Goal: Task Accomplishment & Management: Manage account settings

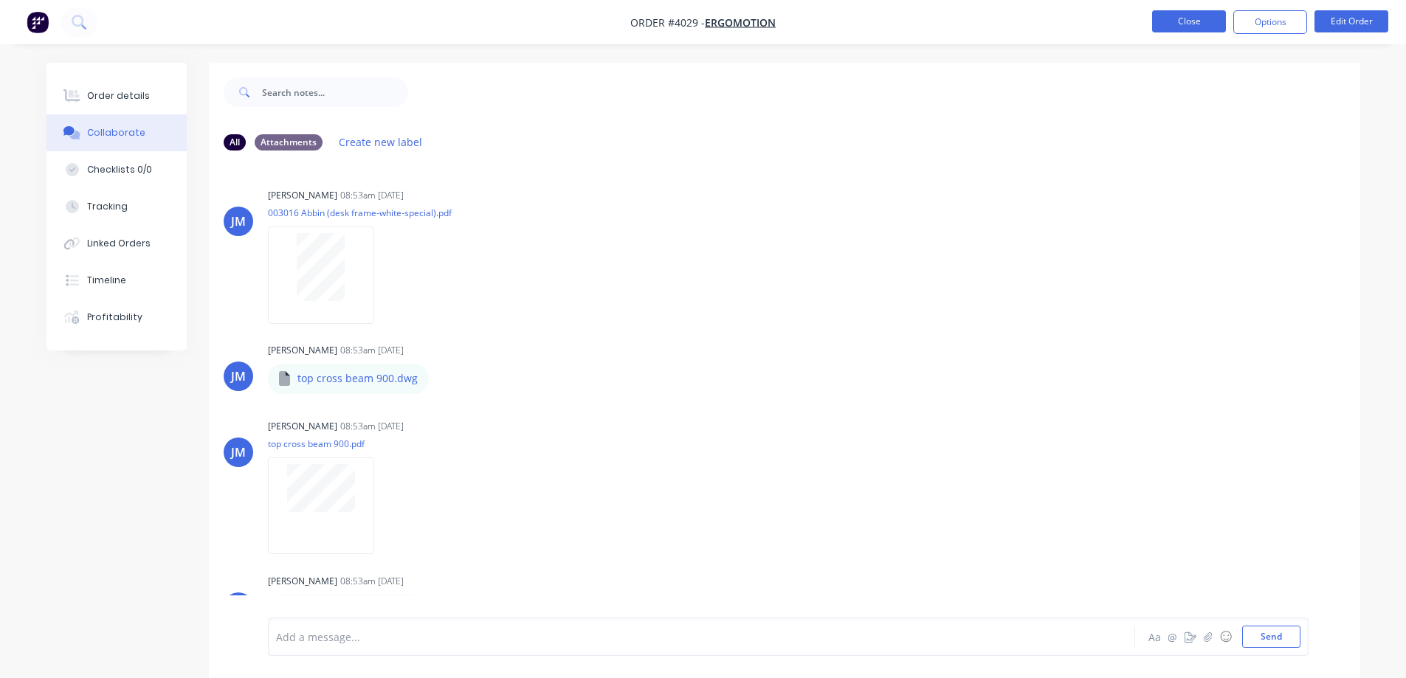
click at [1172, 18] on button "Close" at bounding box center [1189, 21] width 74 height 22
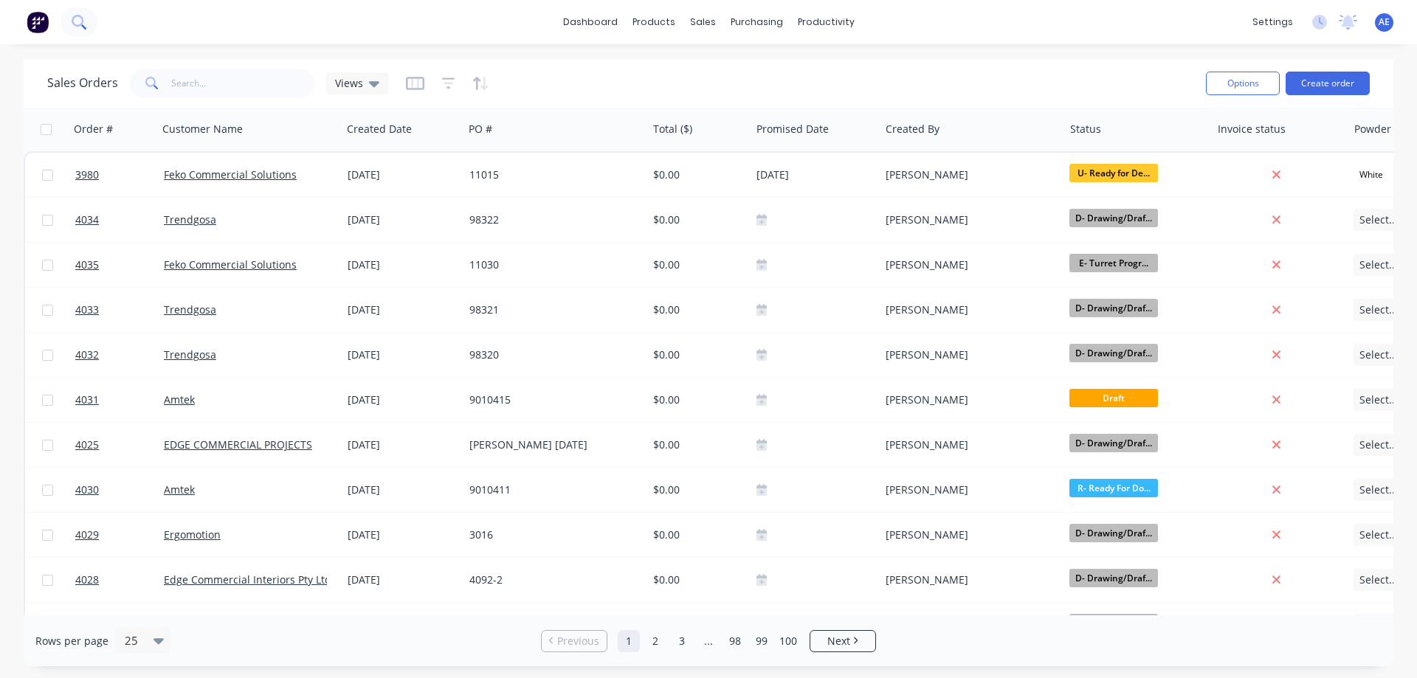
click at [77, 16] on icon at bounding box center [78, 21] width 12 height 12
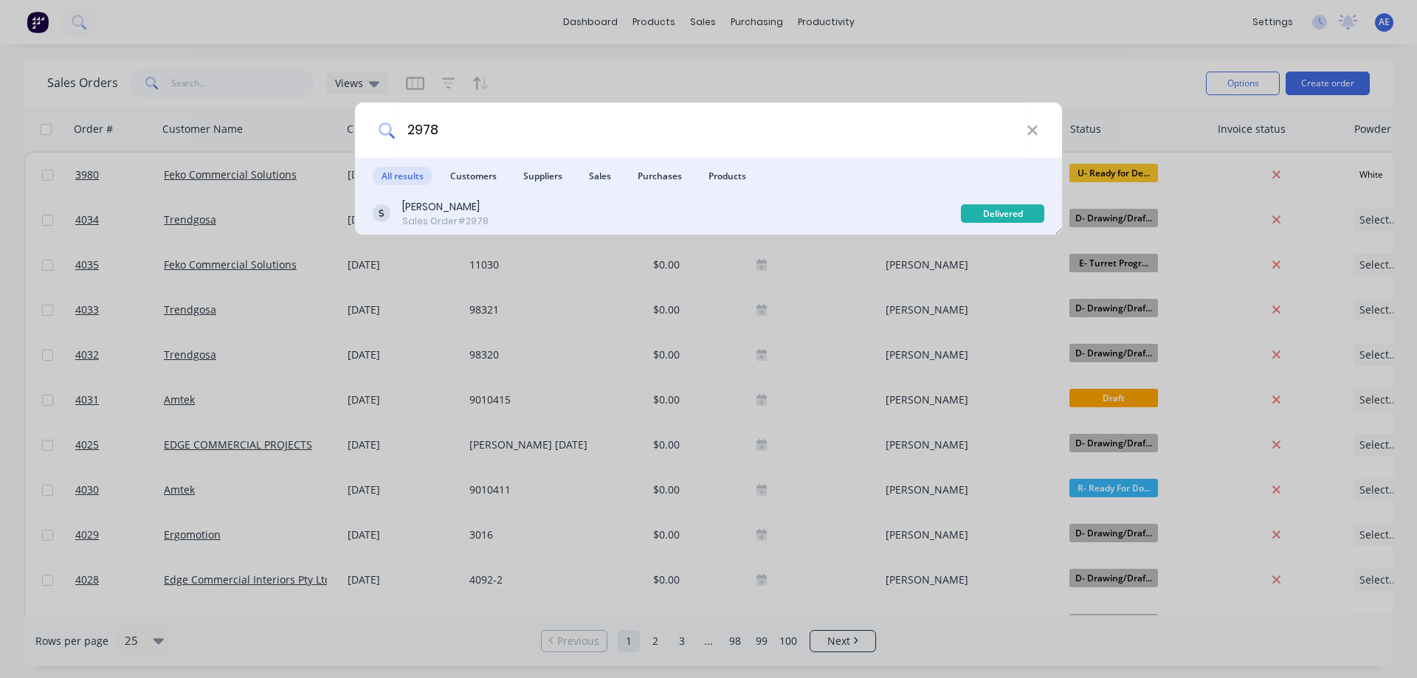
type input "2978"
click at [473, 216] on div "Sales Order #2978" at bounding box center [445, 221] width 86 height 13
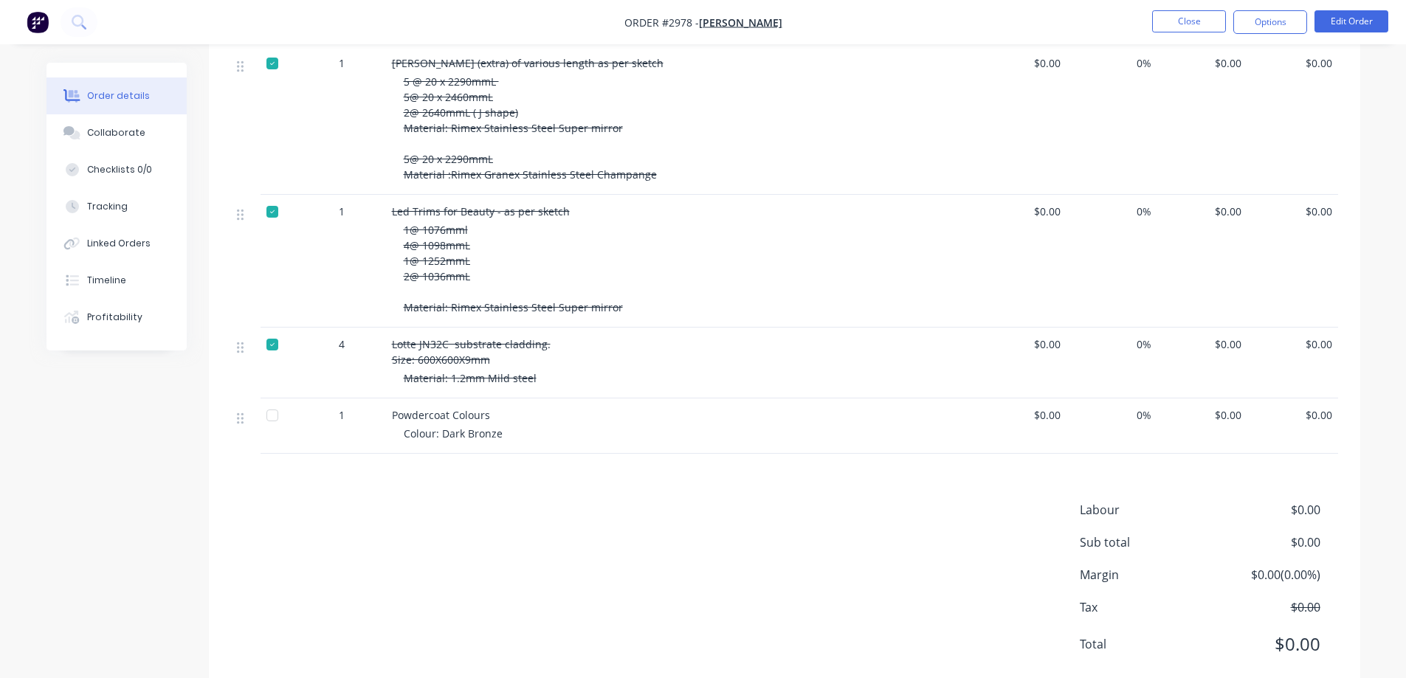
scroll to position [3189, 0]
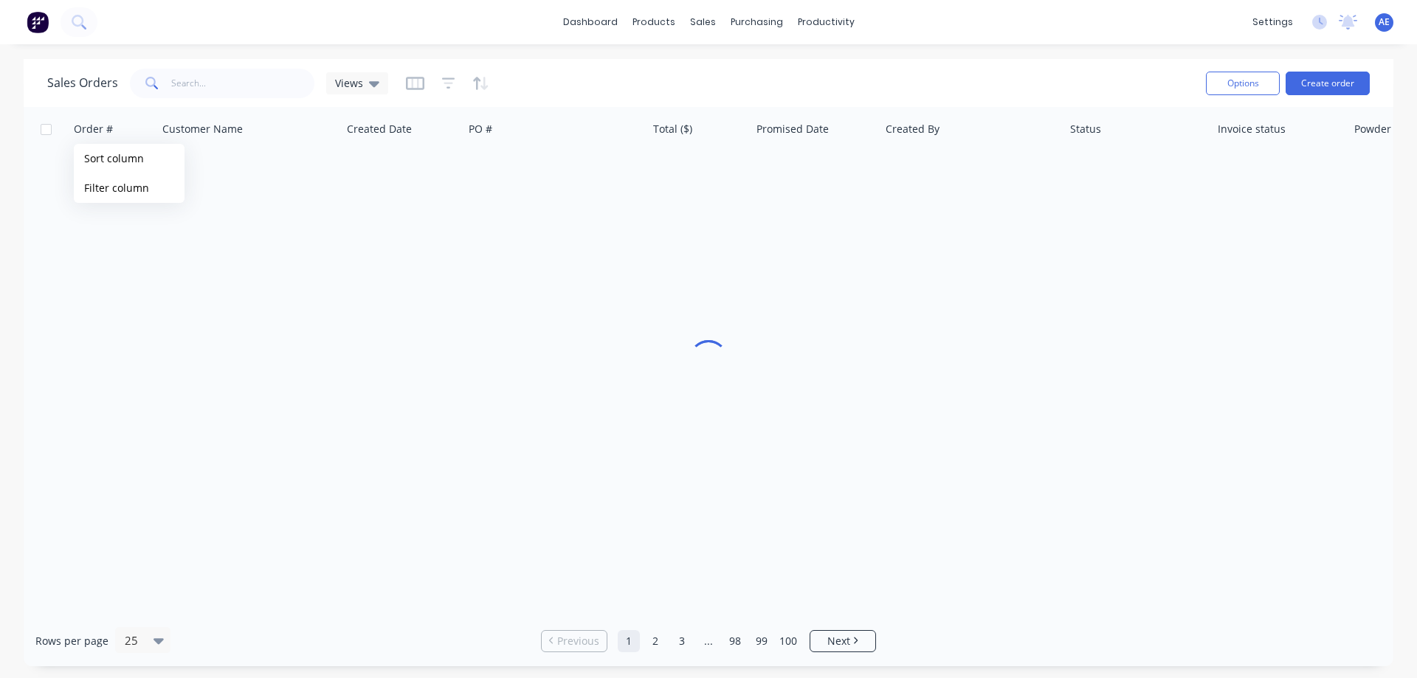
click at [119, 146] on button "Sort column" at bounding box center [129, 159] width 111 height 30
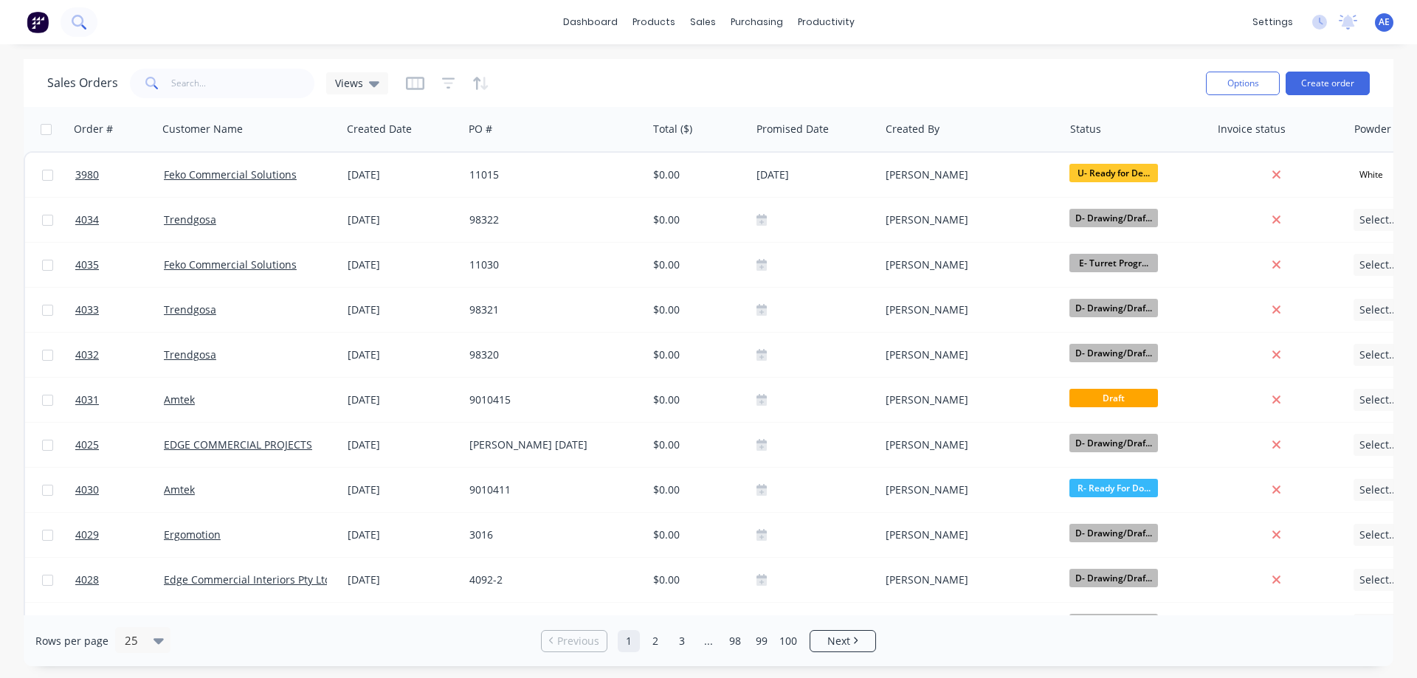
click at [79, 18] on icon at bounding box center [79, 22] width 14 height 14
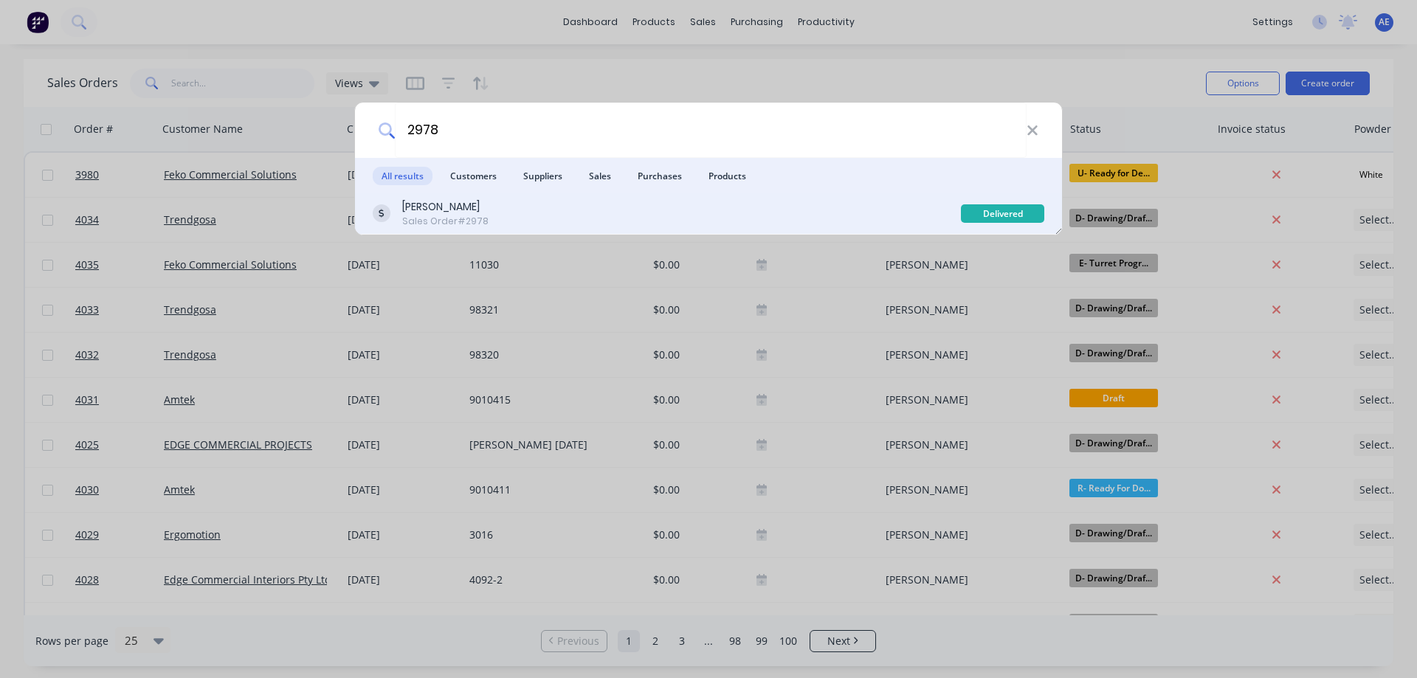
type input "2978"
click at [457, 202] on div "[PERSON_NAME]" at bounding box center [445, 207] width 86 height 16
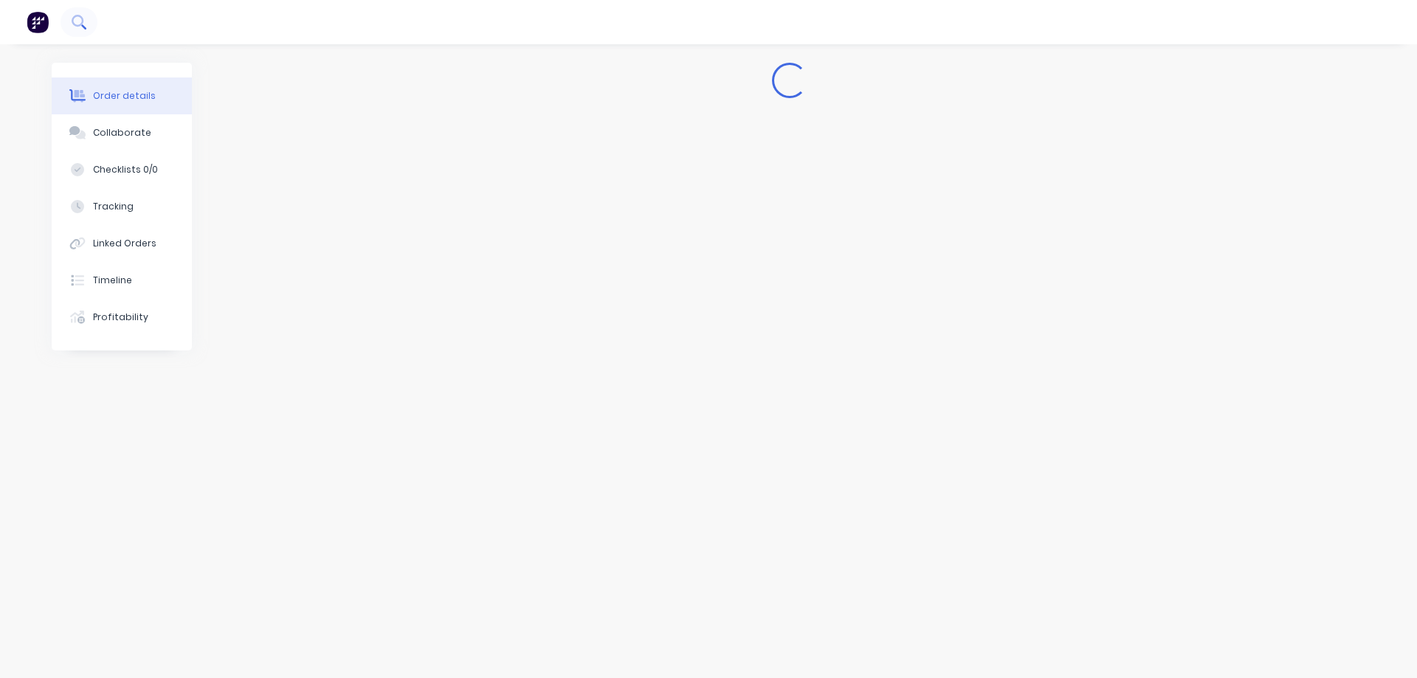
click at [78, 28] on icon at bounding box center [79, 22] width 14 height 14
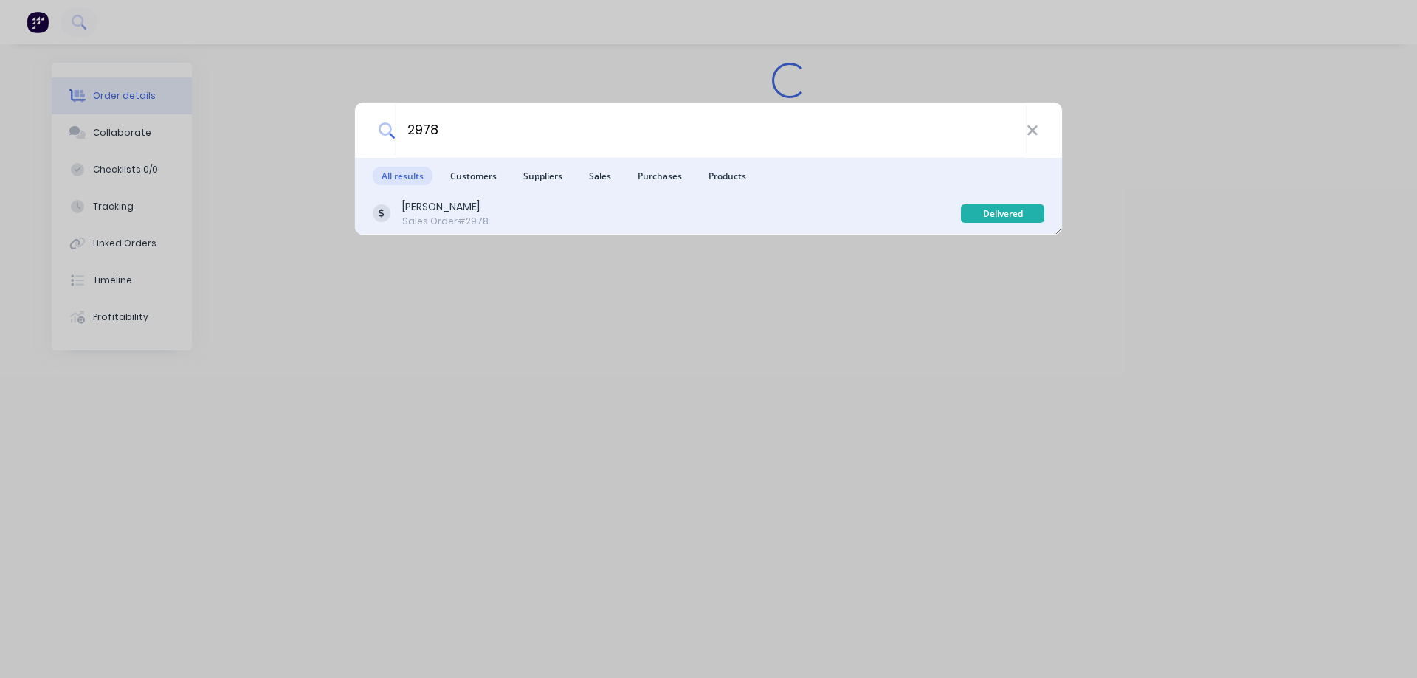
type input "2978"
click at [426, 207] on div "[PERSON_NAME]" at bounding box center [445, 207] width 86 height 16
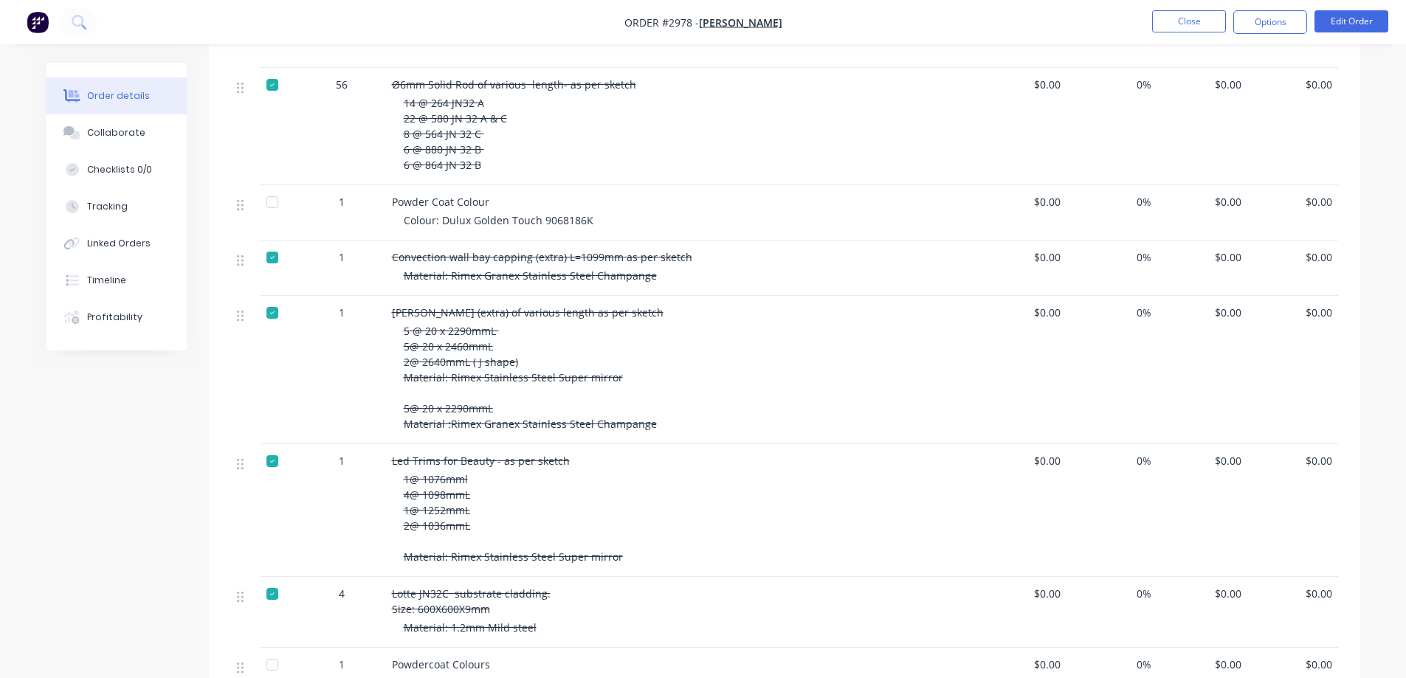
scroll to position [3189, 0]
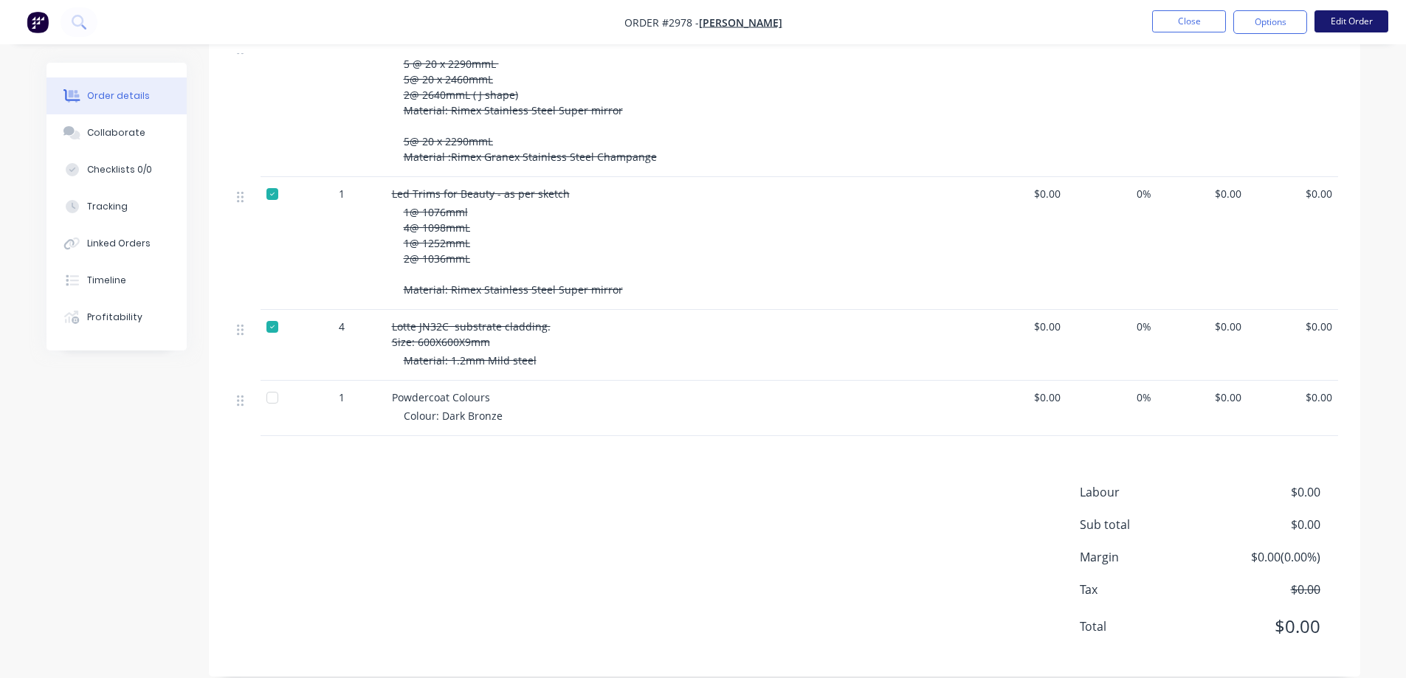
click at [1361, 20] on button "Edit Order" at bounding box center [1352, 21] width 74 height 22
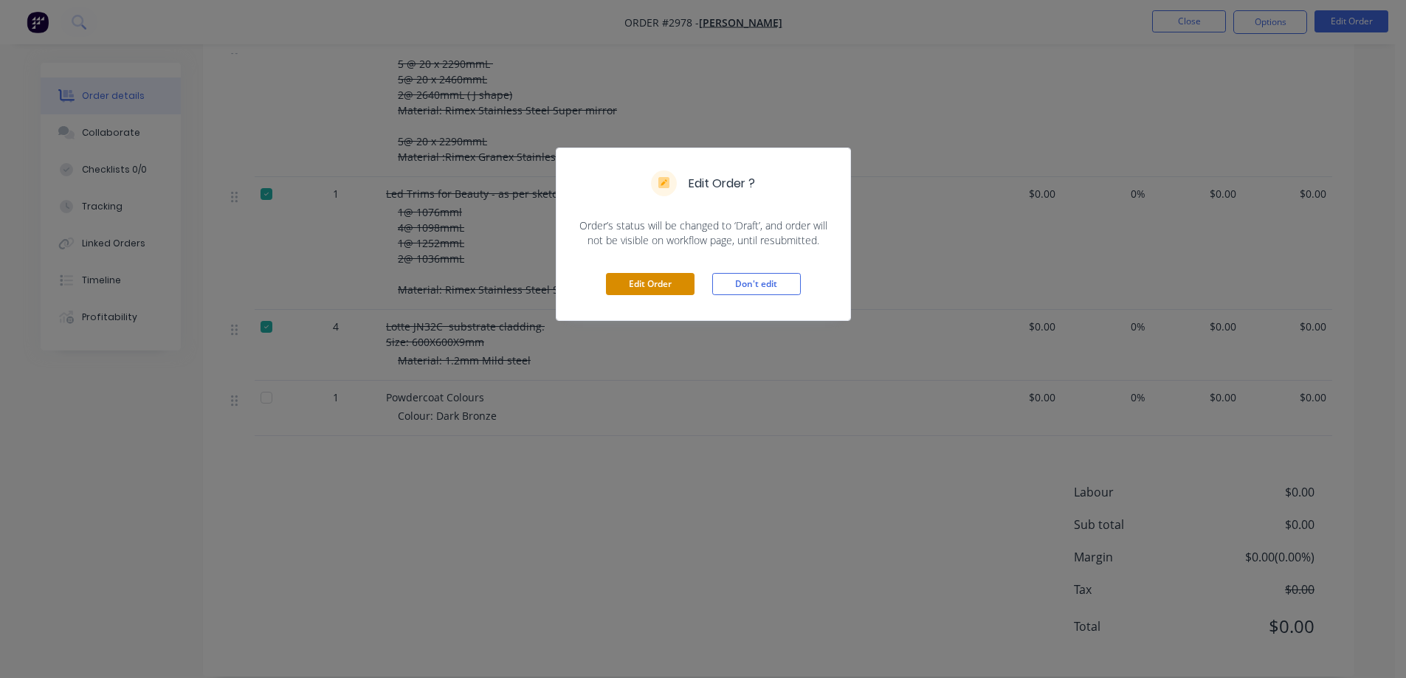
click at [678, 280] on button "Edit Order" at bounding box center [650, 284] width 89 height 22
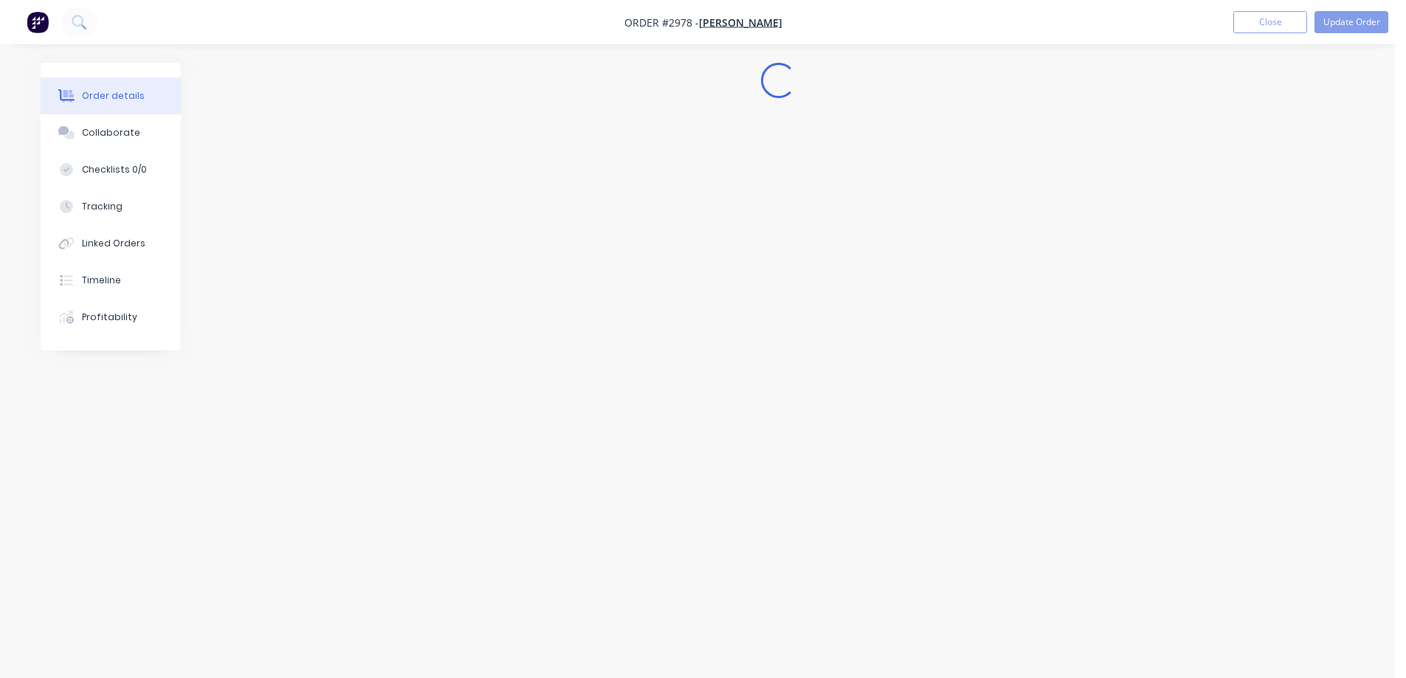
scroll to position [0, 0]
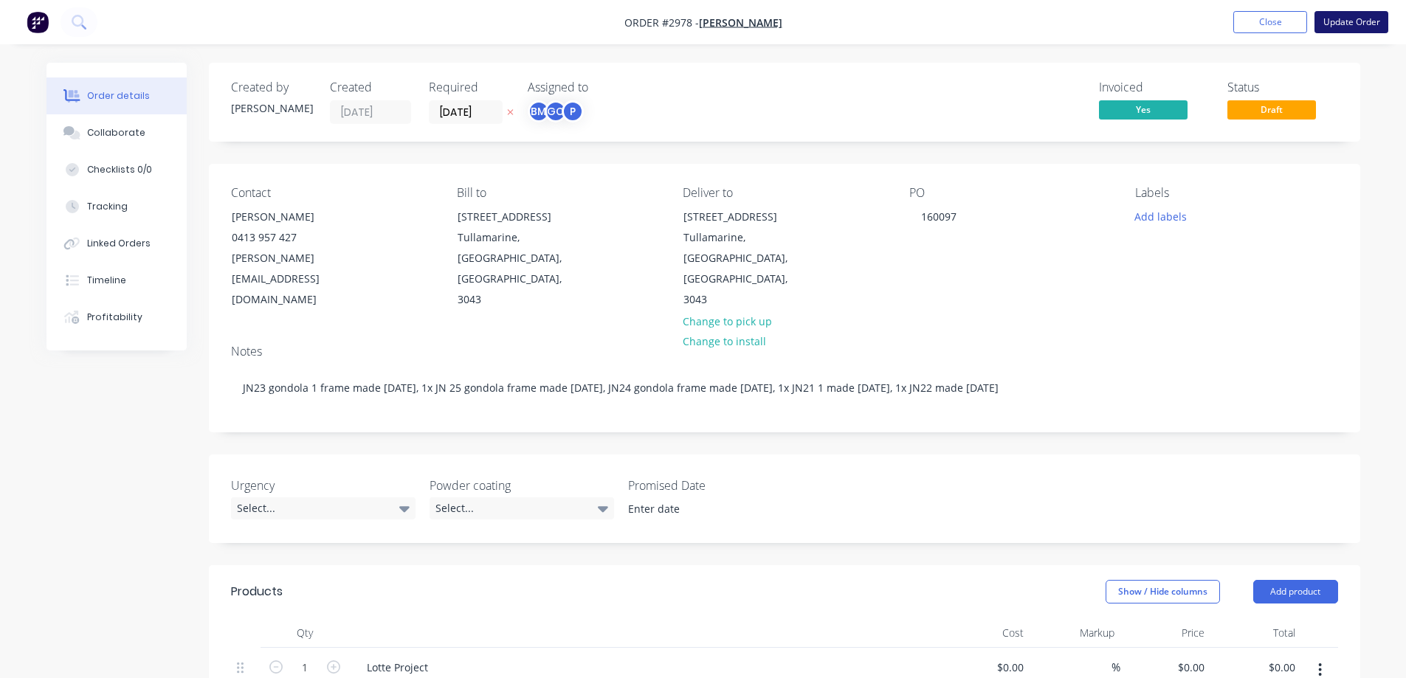
click at [1341, 24] on button "Update Order" at bounding box center [1352, 22] width 74 height 22
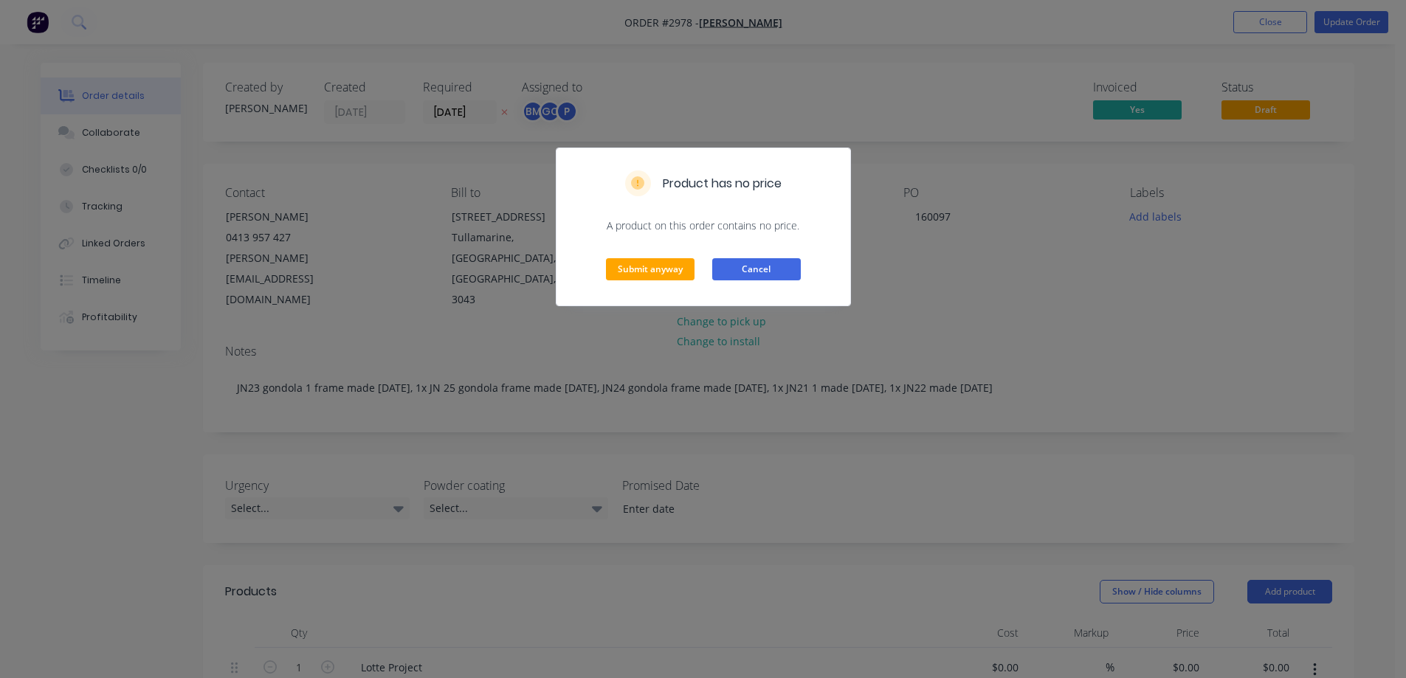
click at [761, 268] on button "Cancel" at bounding box center [756, 269] width 89 height 22
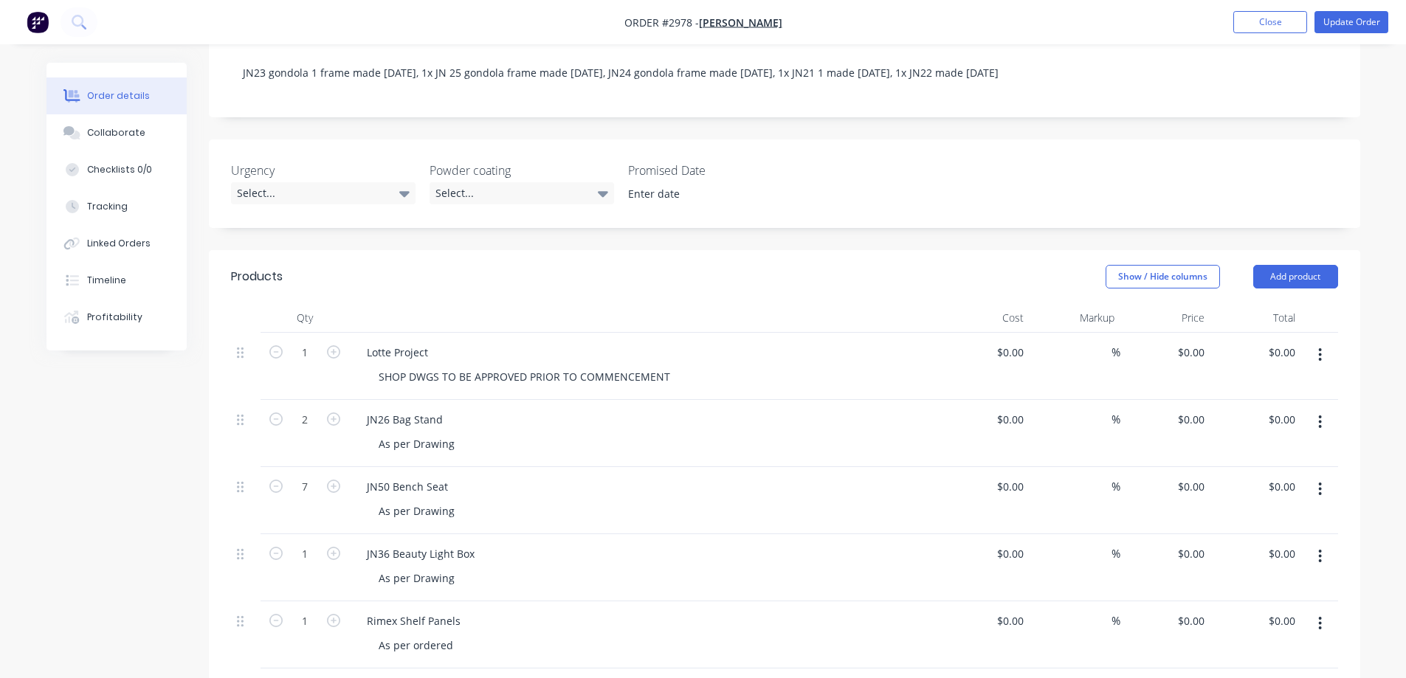
scroll to position [295, 0]
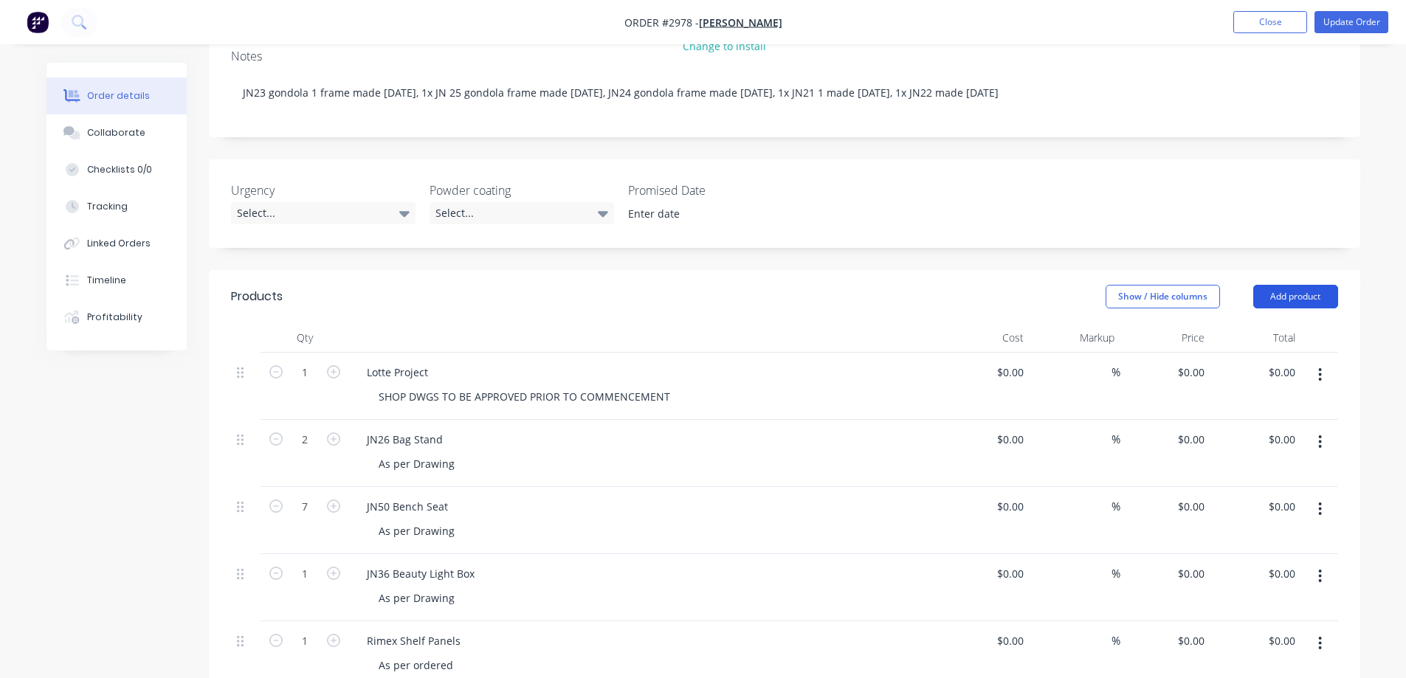
click at [1313, 285] on button "Add product" at bounding box center [1296, 297] width 85 height 24
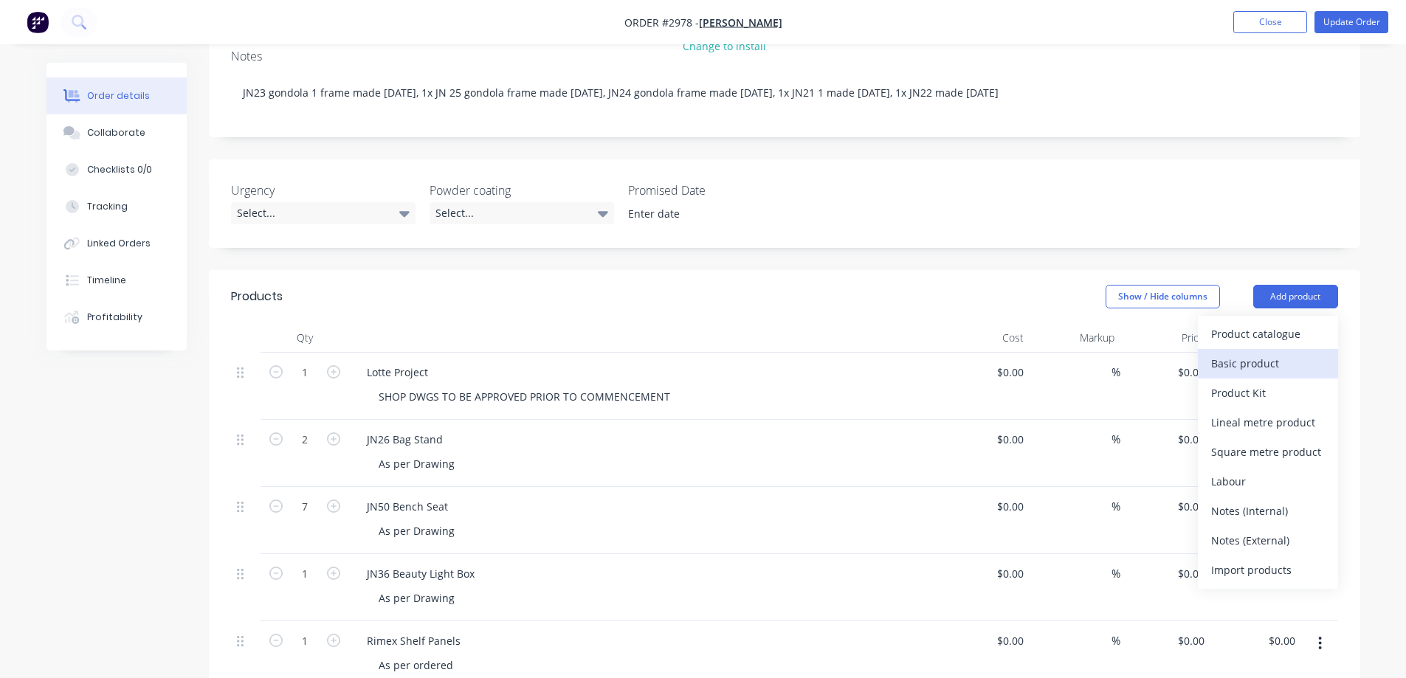
click at [1275, 353] on div "Basic product" at bounding box center [1268, 363] width 114 height 21
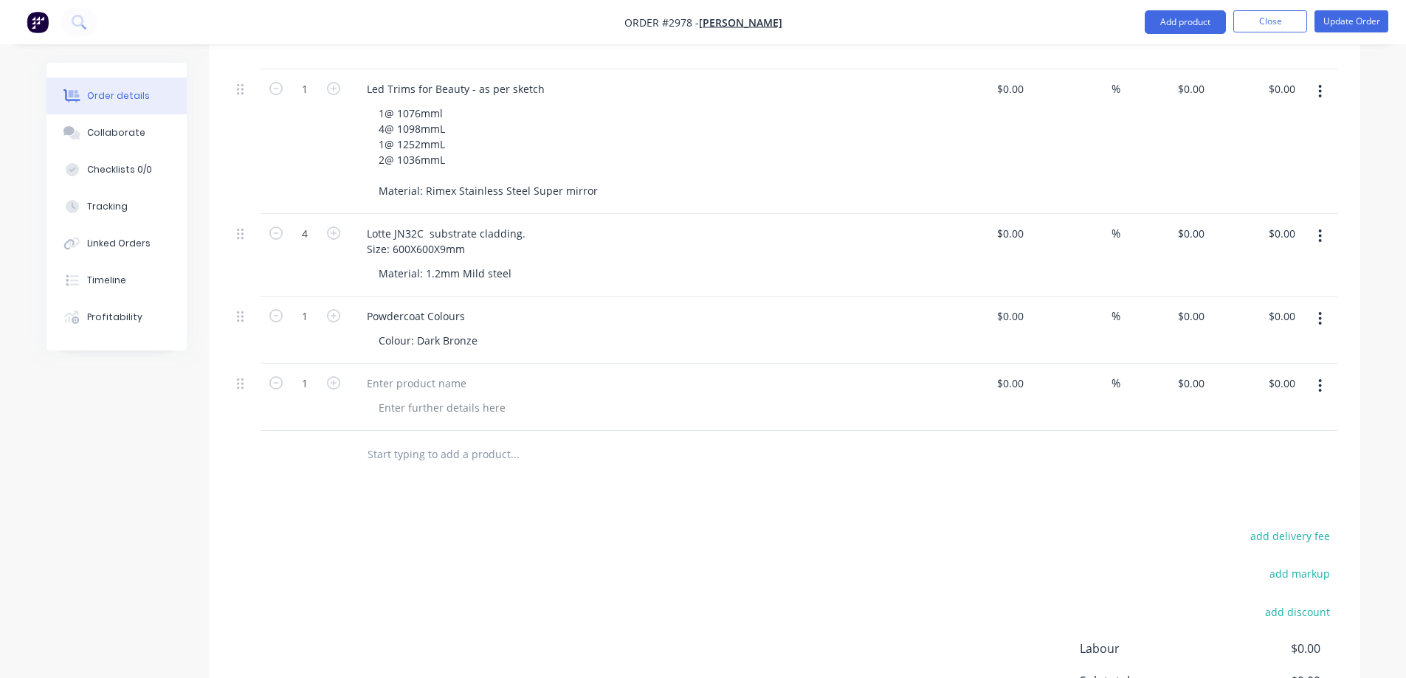
scroll to position [3846, 0]
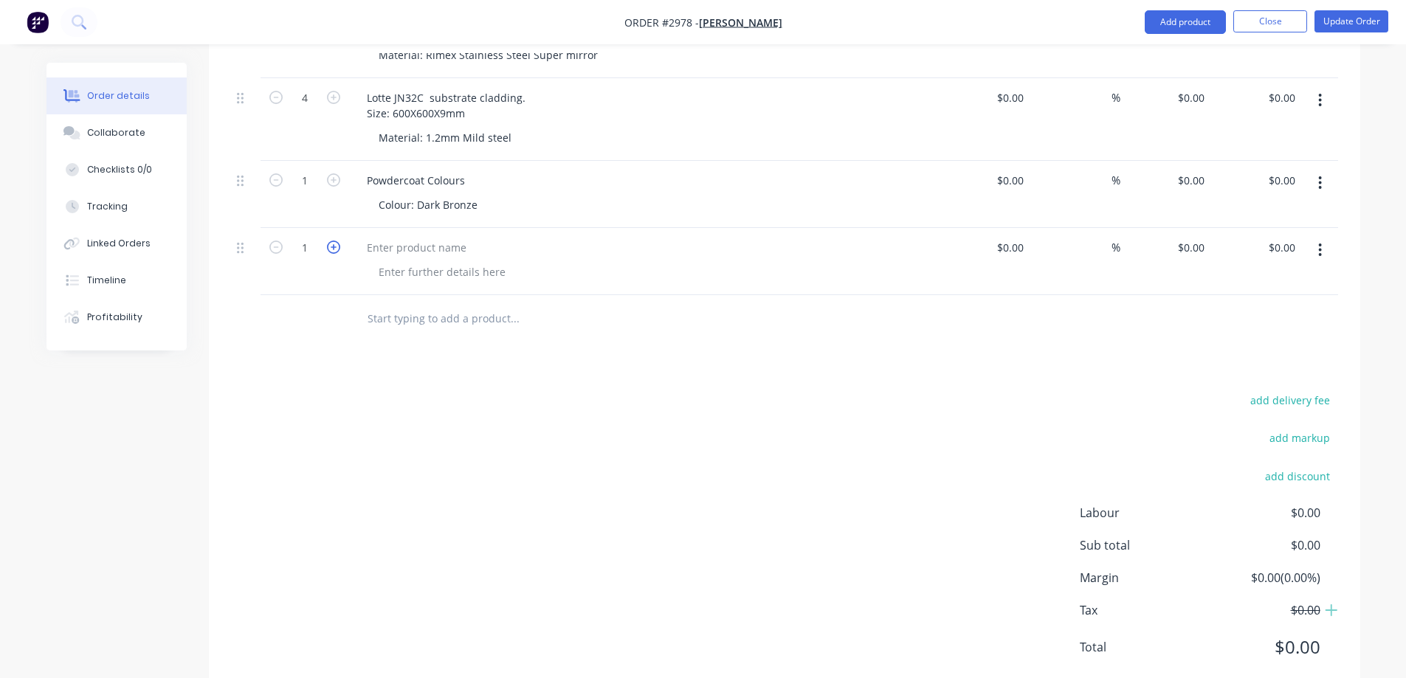
click at [334, 241] on icon "button" at bounding box center [333, 247] width 13 height 13
type input "4"
click at [393, 237] on div at bounding box center [416, 247] width 123 height 21
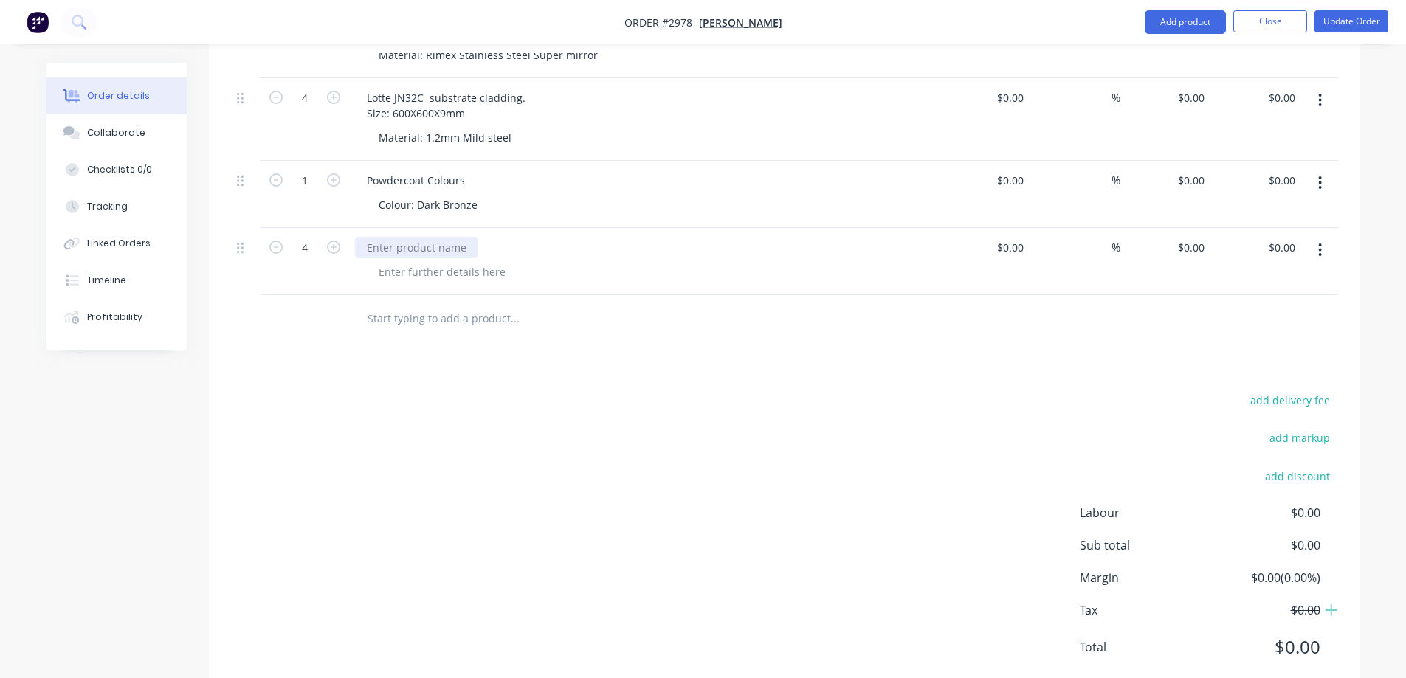
click at [388, 237] on div at bounding box center [416, 247] width 123 height 21
click at [365, 237] on div "Substrate Cladding" at bounding box center [414, 247] width 119 height 21
click at [401, 261] on div at bounding box center [442, 271] width 151 height 21
click at [395, 261] on div at bounding box center [442, 271] width 151 height 21
click at [493, 237] on div "Lotte - Substrate Cladding" at bounding box center [431, 247] width 153 height 21
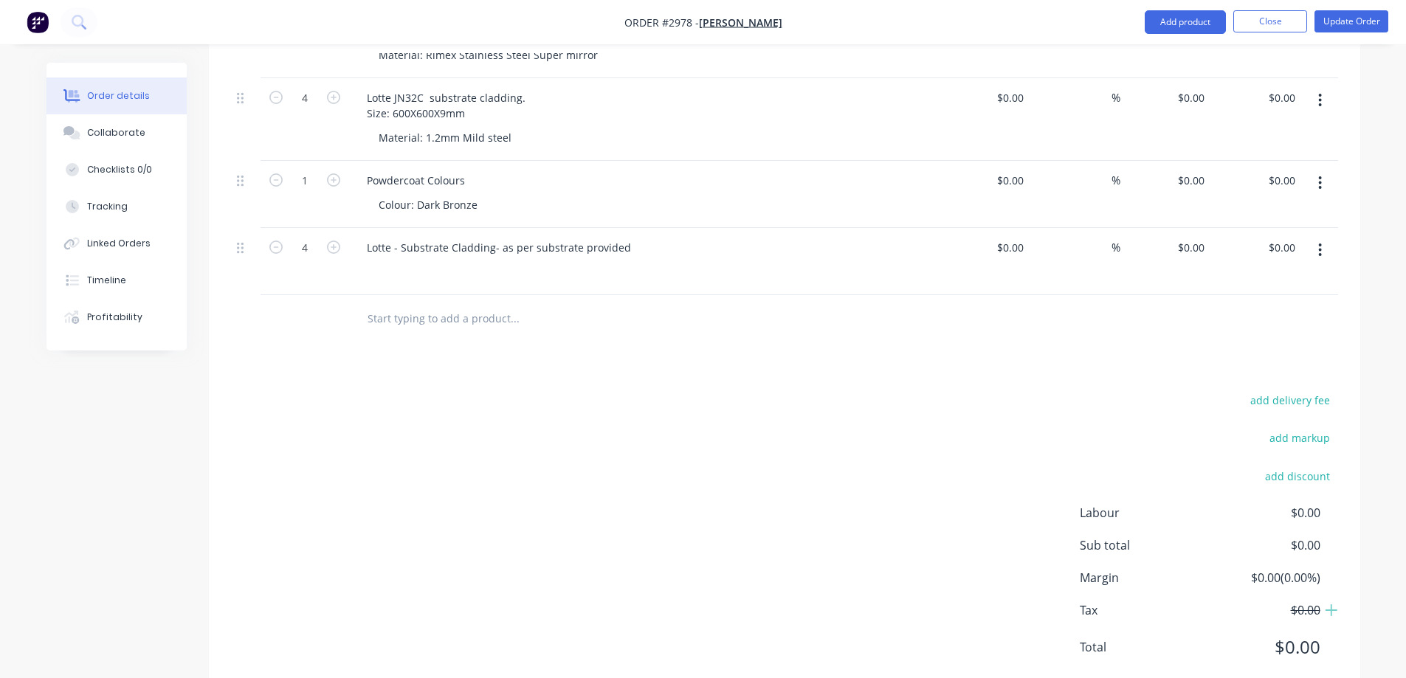
click at [425, 261] on div at bounding box center [650, 271] width 567 height 21
click at [624, 237] on div "Lotte - Substrate Cladding- as per substrate provided" at bounding box center [499, 247] width 288 height 21
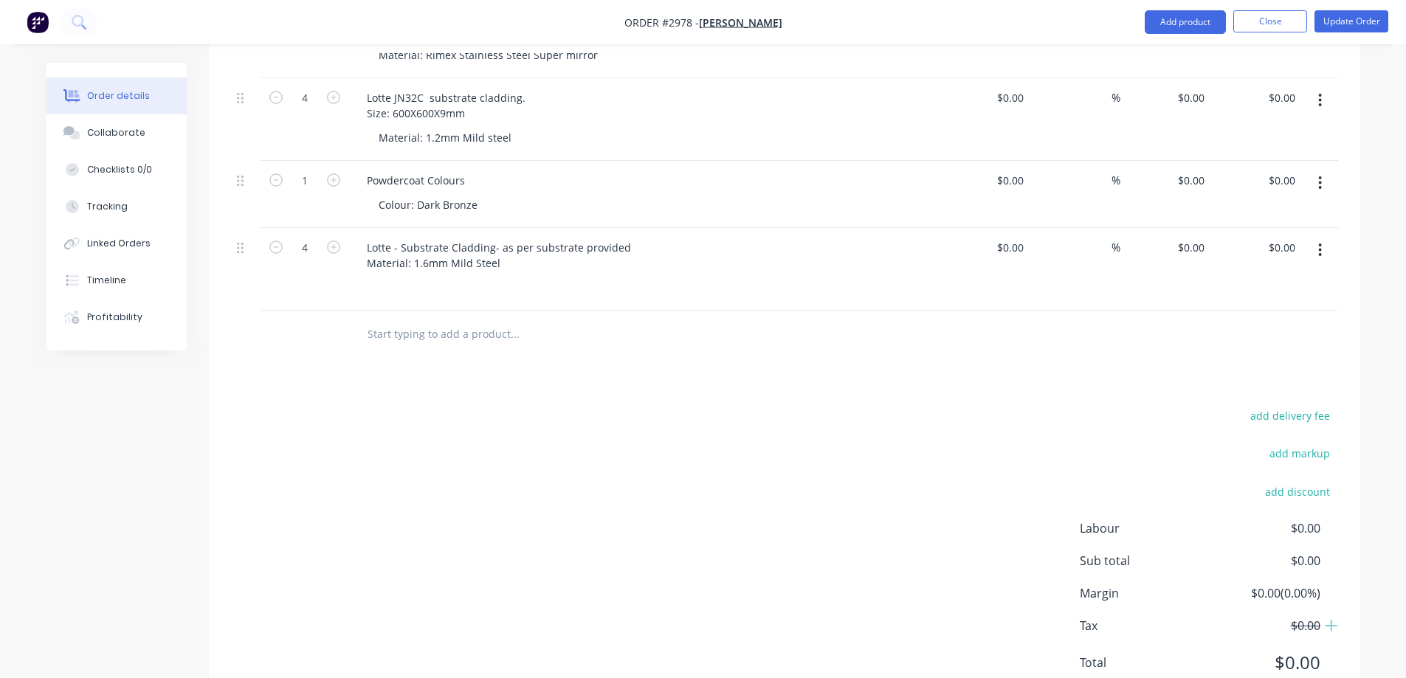
click at [643, 320] on input "text" at bounding box center [514, 335] width 295 height 30
click at [1321, 244] on icon "button" at bounding box center [1320, 250] width 3 height 13
click at [1317, 237] on button "button" at bounding box center [1320, 250] width 35 height 27
click at [1237, 308] on div "Duplicate" at bounding box center [1268, 318] width 114 height 21
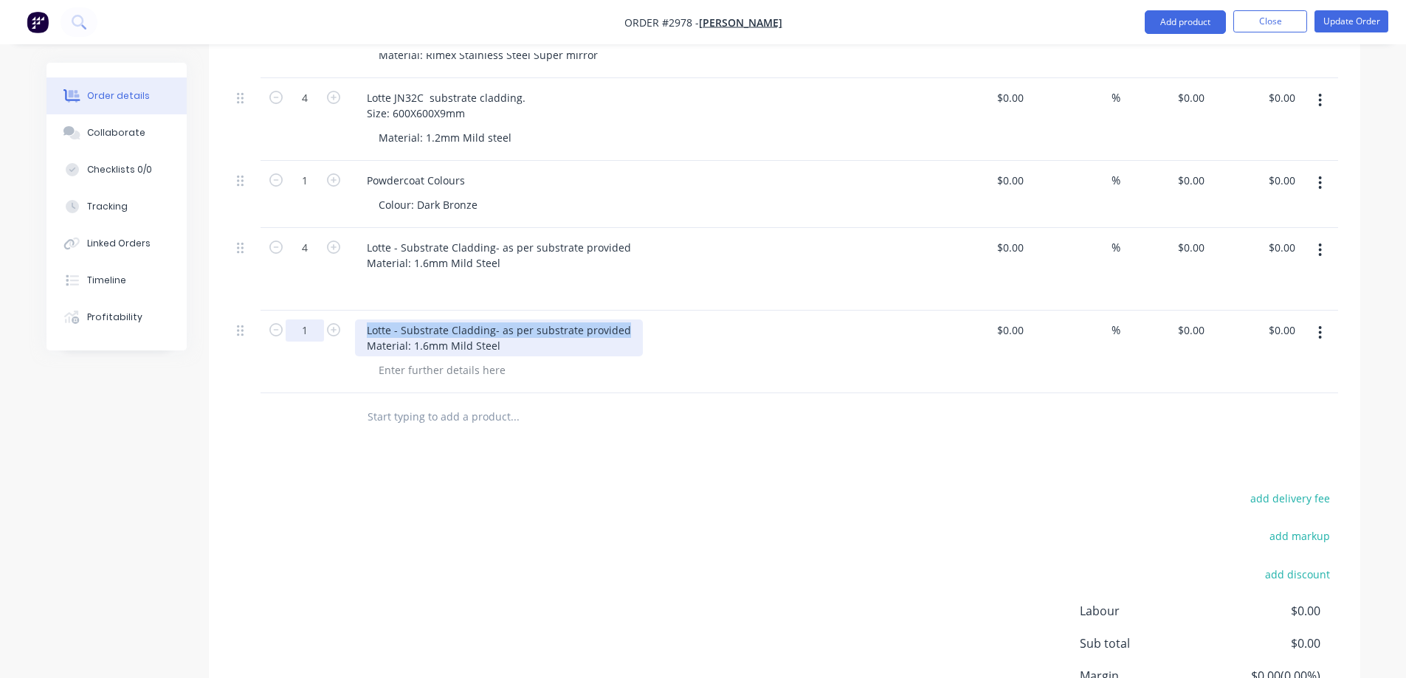
drag, startPoint x: 620, startPoint y: 292, endPoint x: 289, endPoint y: 292, distance: 330.7
click at [289, 311] on div "1 Lotte - Substrate Cladding- as per substrate provided Material: 1.6mm Mild St…" at bounding box center [784, 352] width 1107 height 83
drag, startPoint x: 502, startPoint y: 304, endPoint x: 346, endPoint y: 309, distance: 155.9
click at [346, 311] on div "1 Powder Coat Colour Material: 1.6mm Mild Steel $0.00 $0.00 % $0.00 $0.00 $0.00…" at bounding box center [784, 352] width 1107 height 83
click at [461, 320] on div "Powder Coat Colour Colour" at bounding box center [415, 338] width 121 height 37
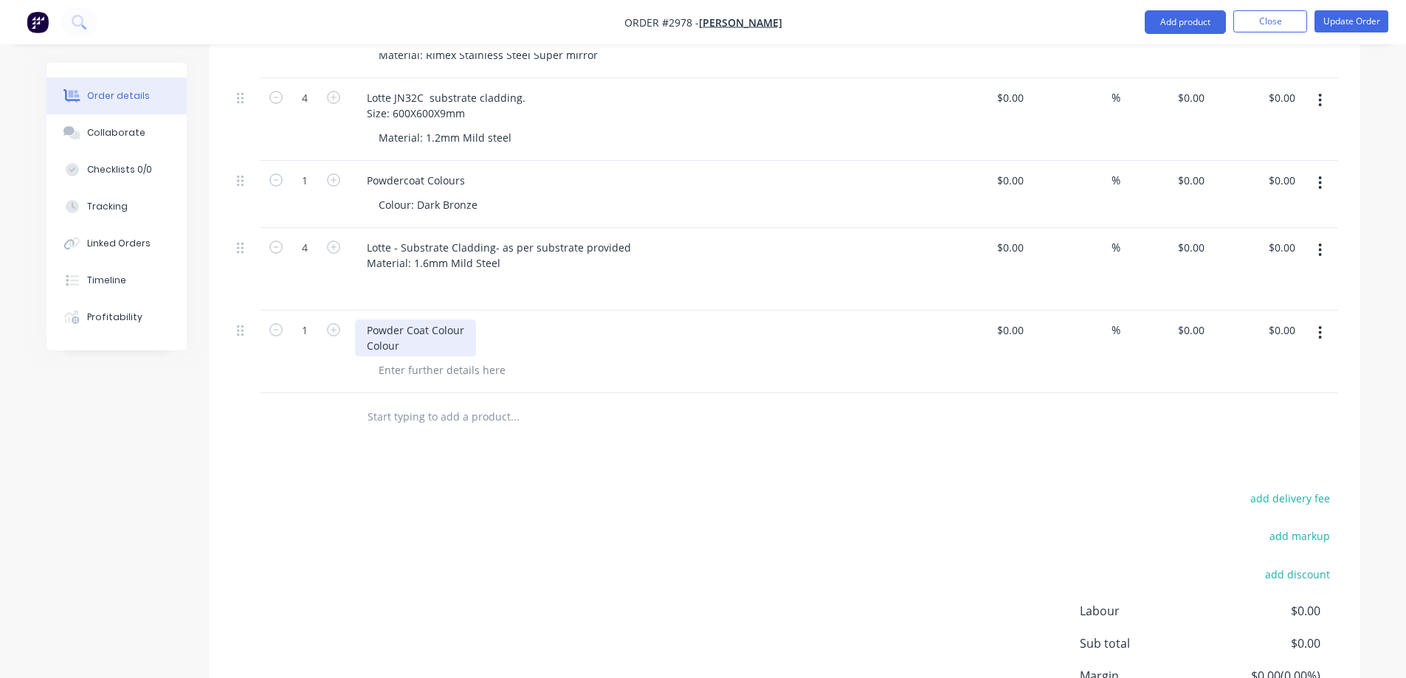
click at [467, 320] on div "Powder Coat Colour Colour" at bounding box center [415, 338] width 121 height 37
drag, startPoint x: 403, startPoint y: 306, endPoint x: 264, endPoint y: 292, distance: 139.5
click at [264, 311] on div "1 Powder Coat Colours Colour $0.00 $0.00 % $0.00 $0.00 $0.00 $0.00" at bounding box center [784, 352] width 1107 height 83
click at [423, 320] on div "Powder Coat Colours Colour" at bounding box center [418, 338] width 126 height 37
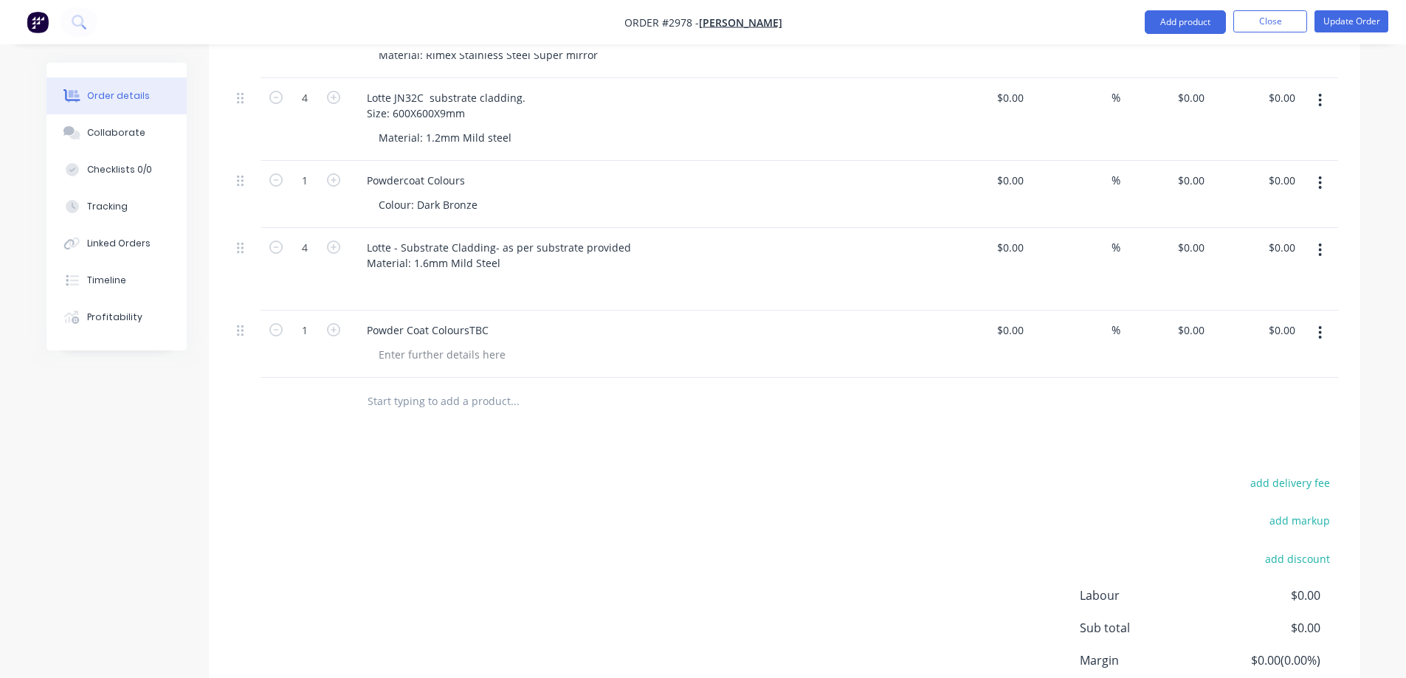
click at [600, 473] on div "add delivery fee add markup add discount Labour $0.00 Sub total $0.00 Margin $0…" at bounding box center [784, 615] width 1107 height 285
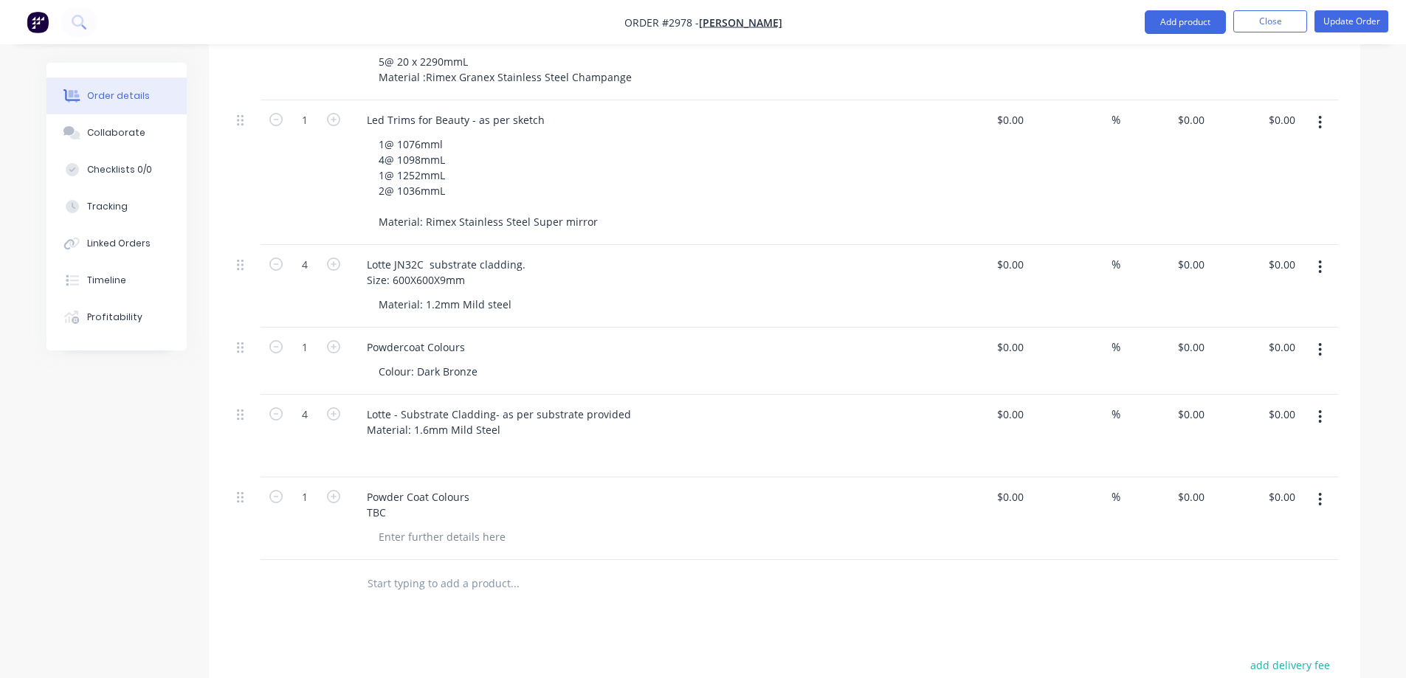
scroll to position [3772, 0]
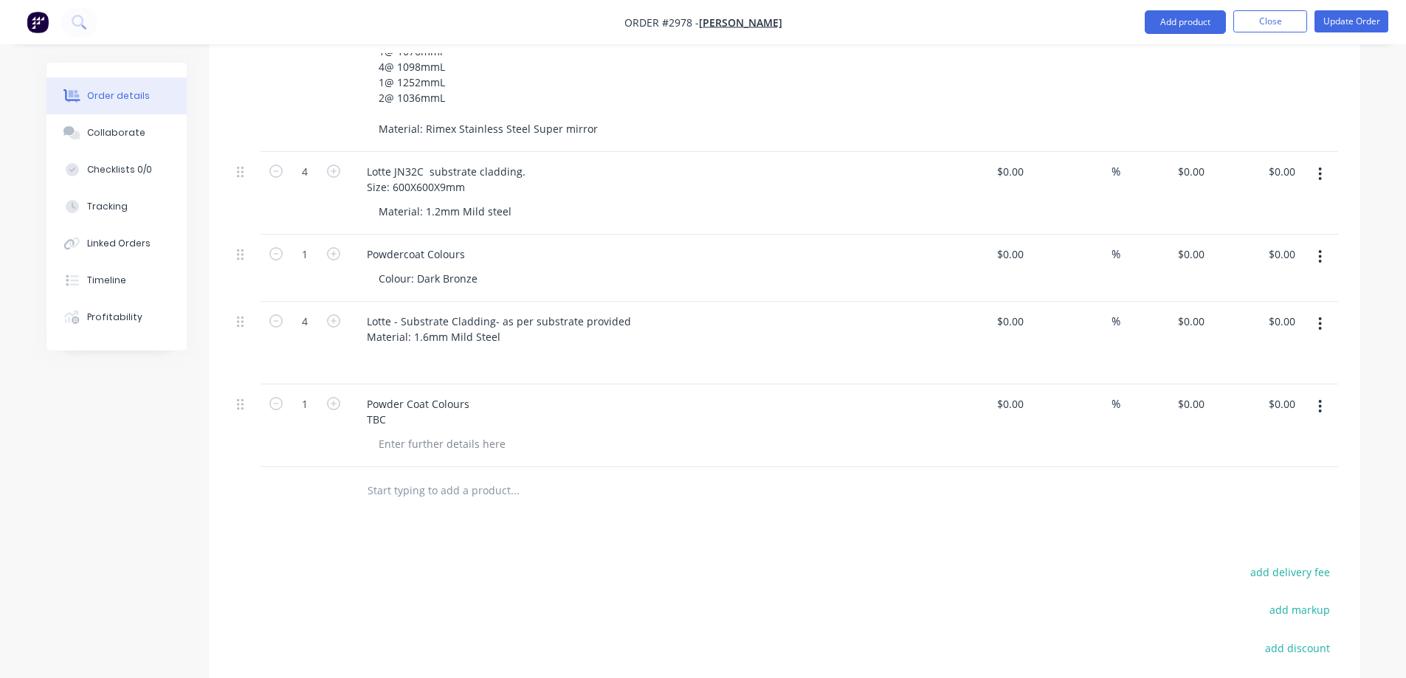
click at [1332, 22] on button "Update Order" at bounding box center [1352, 21] width 74 height 22
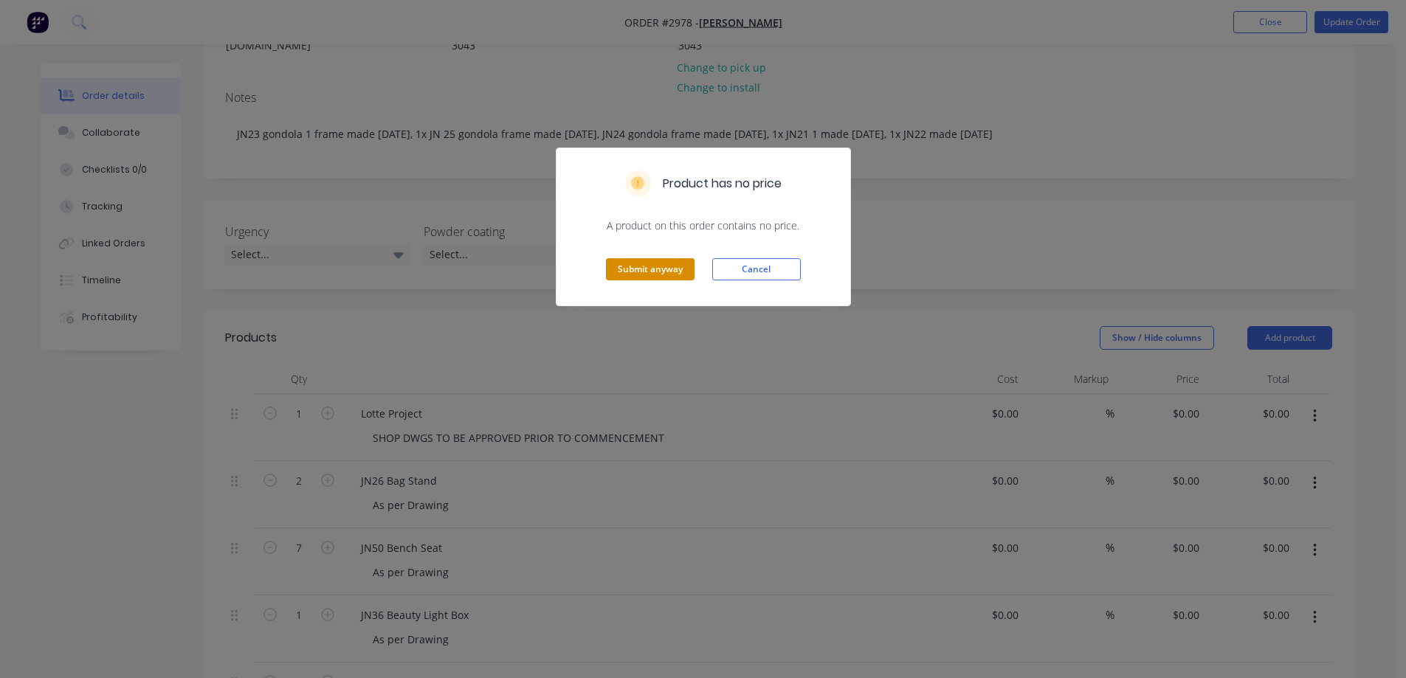
scroll to position [295, 0]
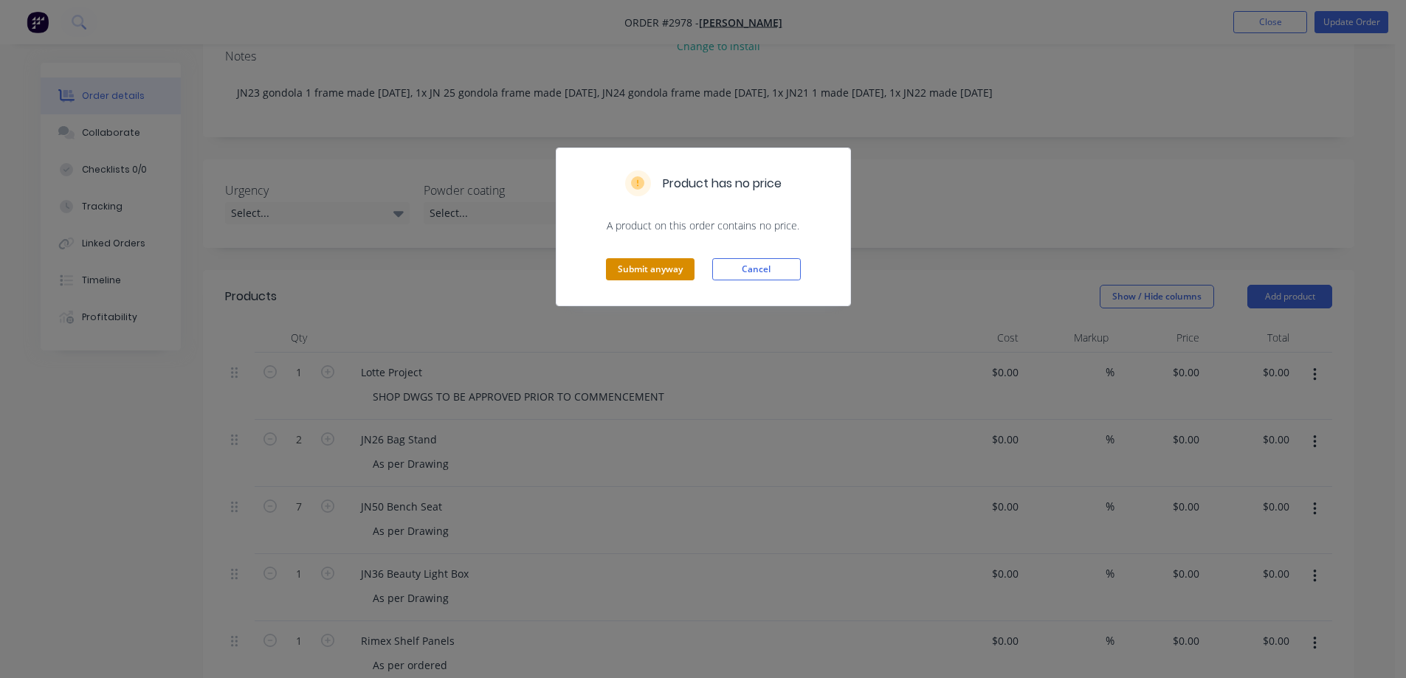
click at [651, 267] on button "Submit anyway" at bounding box center [650, 269] width 89 height 22
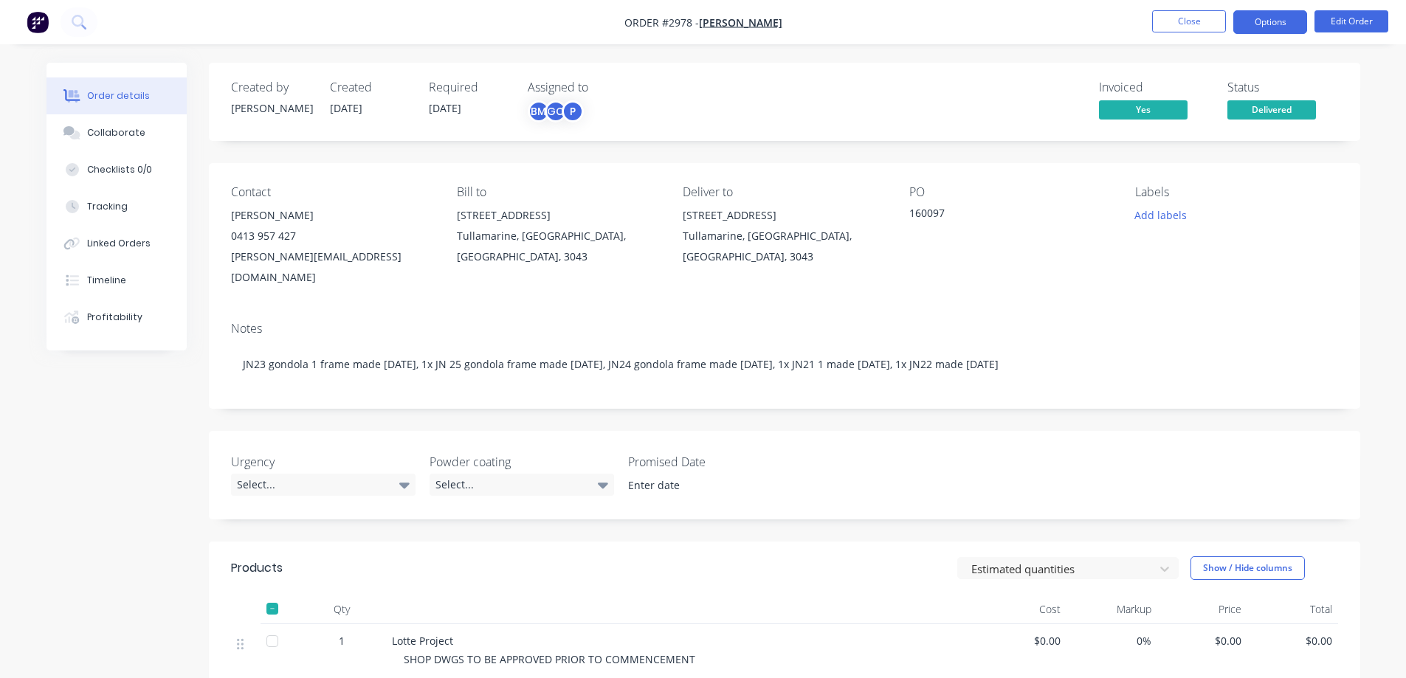
click at [1276, 24] on button "Options" at bounding box center [1271, 22] width 74 height 24
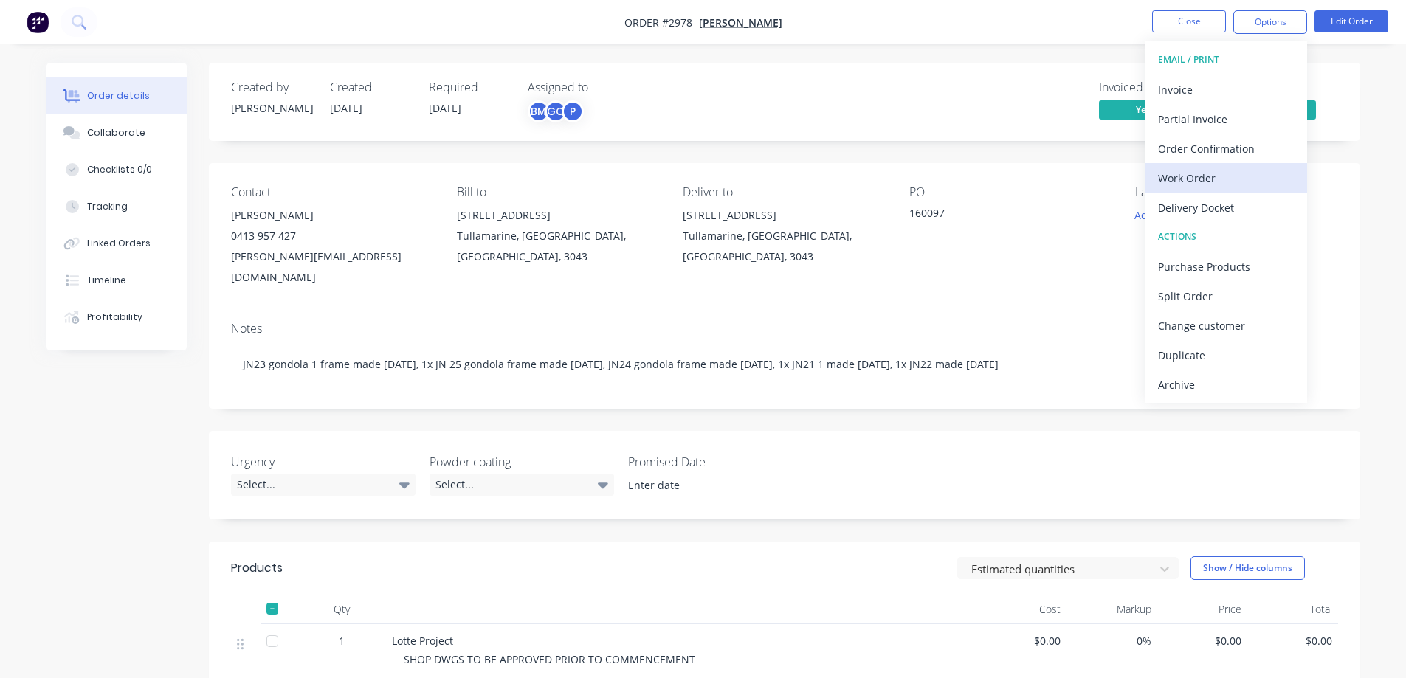
click at [1201, 176] on div "Work Order" at bounding box center [1226, 178] width 136 height 21
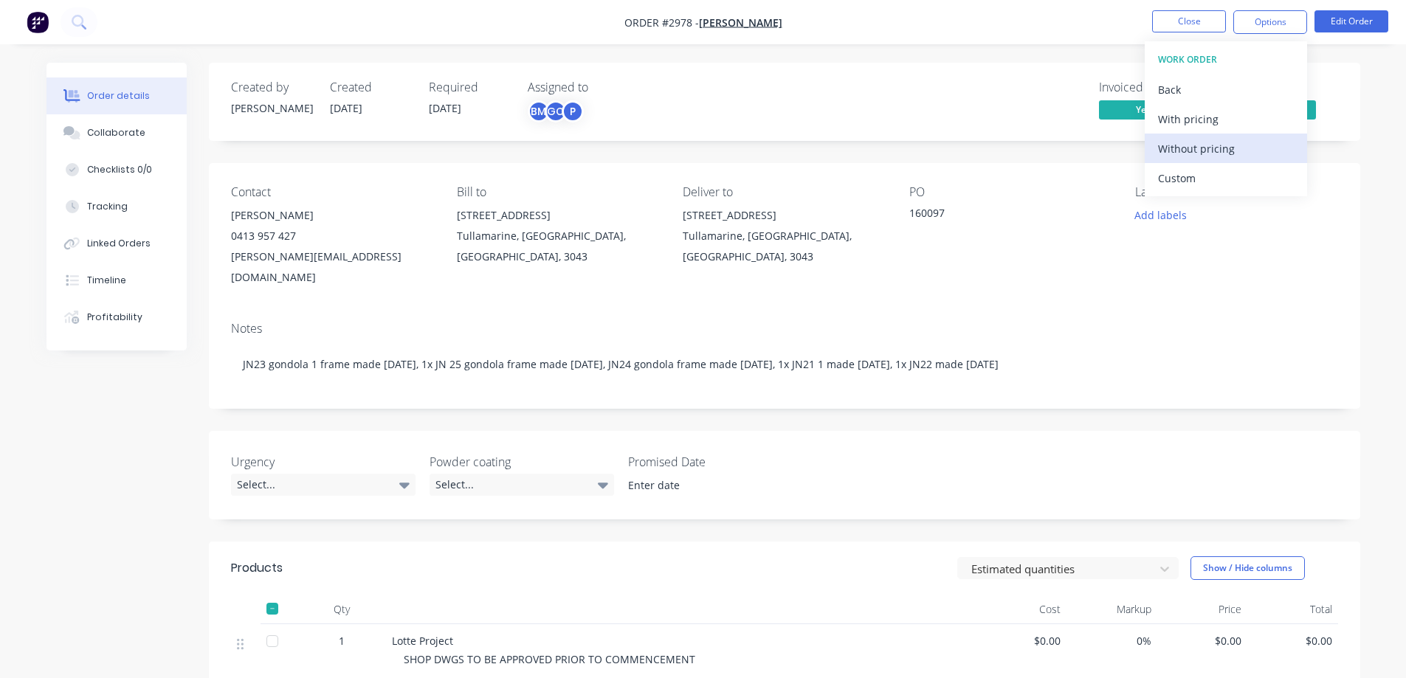
click at [1198, 154] on div "Without pricing" at bounding box center [1226, 148] width 136 height 21
